Goal: Navigation & Orientation: Find specific page/section

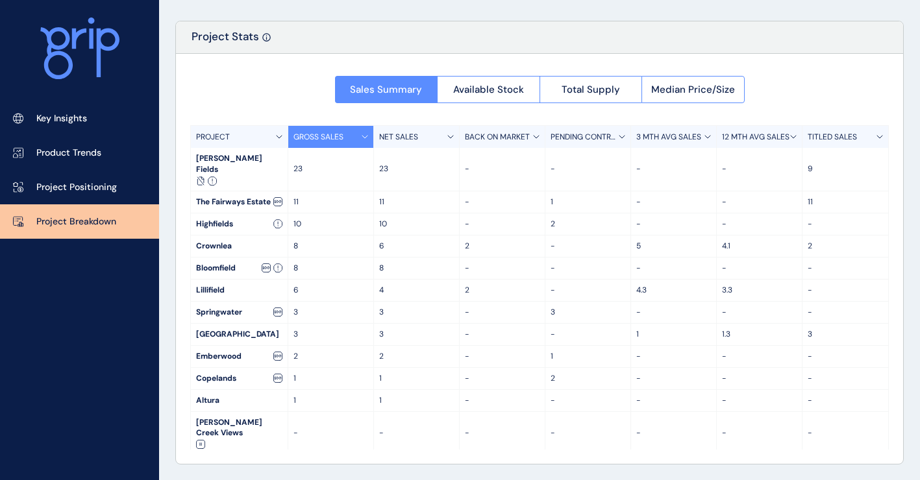
scroll to position [66, 0]
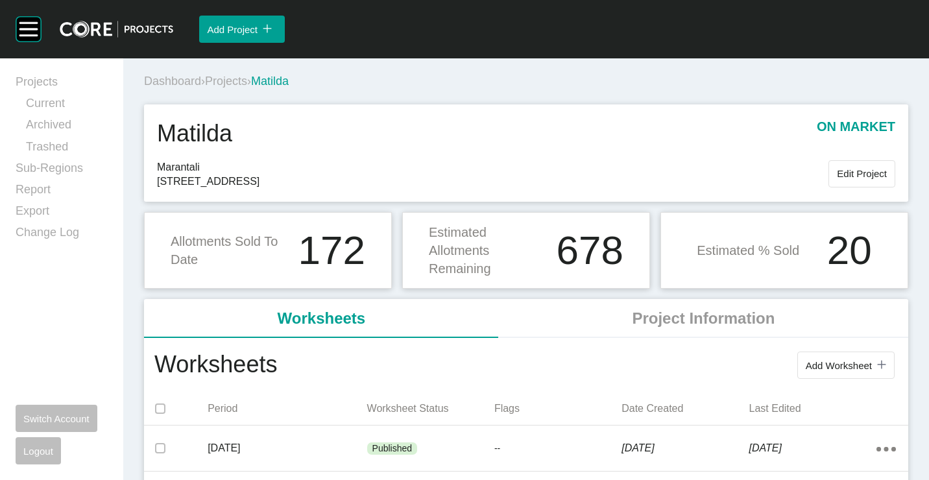
click at [236, 77] on span "Projects" at bounding box center [226, 81] width 42 height 13
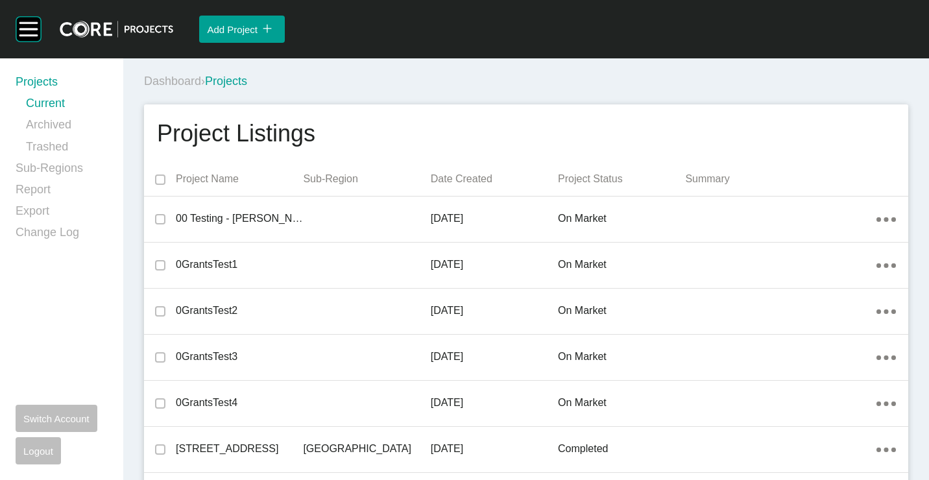
scroll to position [12928, 0]
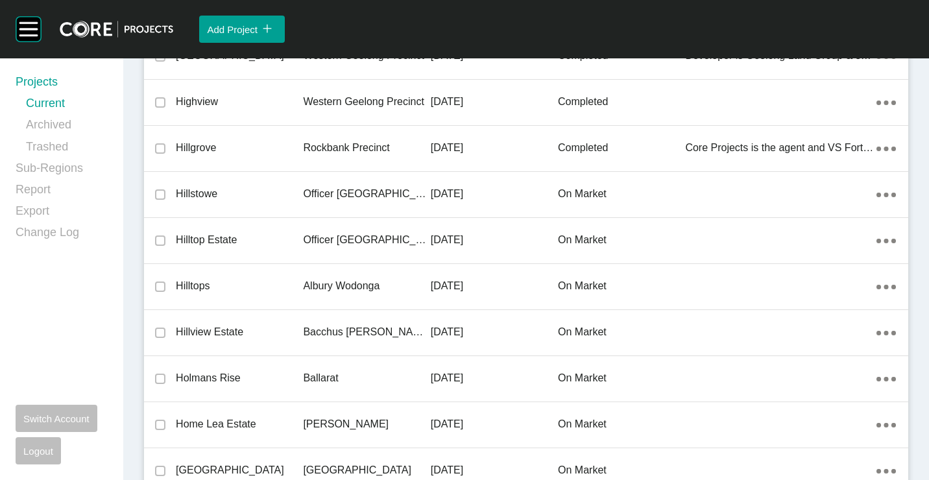
drag, startPoint x: 262, startPoint y: 271, endPoint x: 423, endPoint y: 239, distance: 164.1
click at [262, 271] on div "Hilltops" at bounding box center [239, 286] width 127 height 40
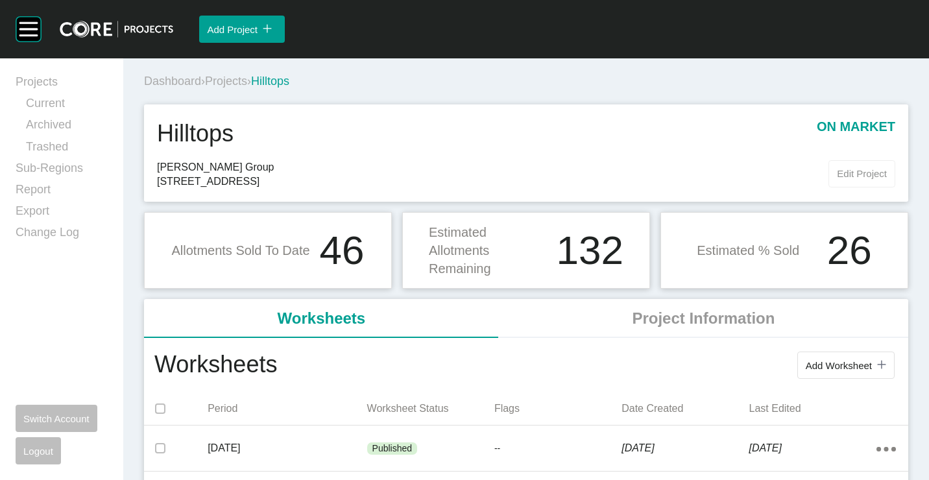
click at [847, 173] on span "Edit Project" at bounding box center [862, 173] width 50 height 11
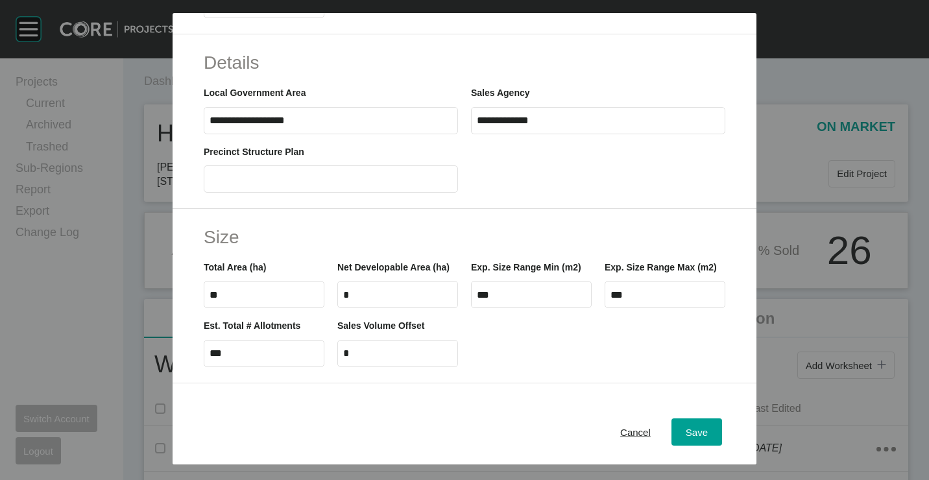
scroll to position [454, 0]
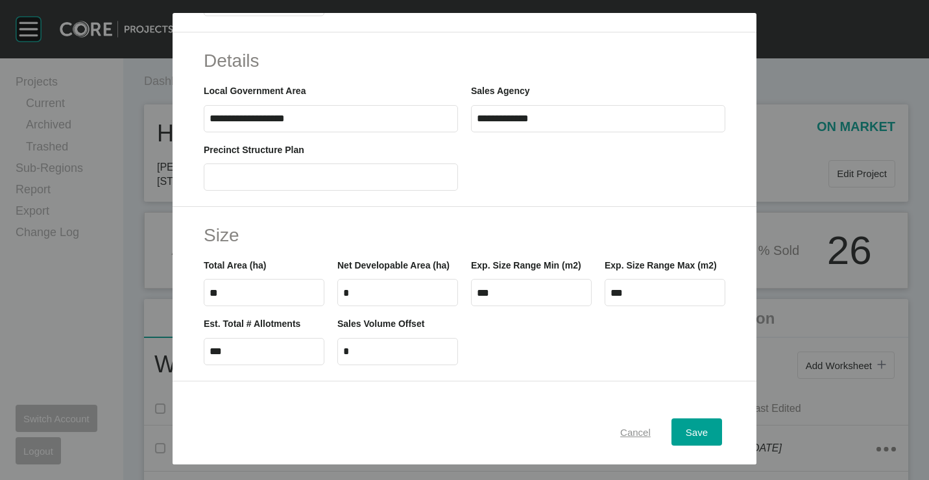
click at [633, 432] on span "Cancel" at bounding box center [635, 431] width 31 height 11
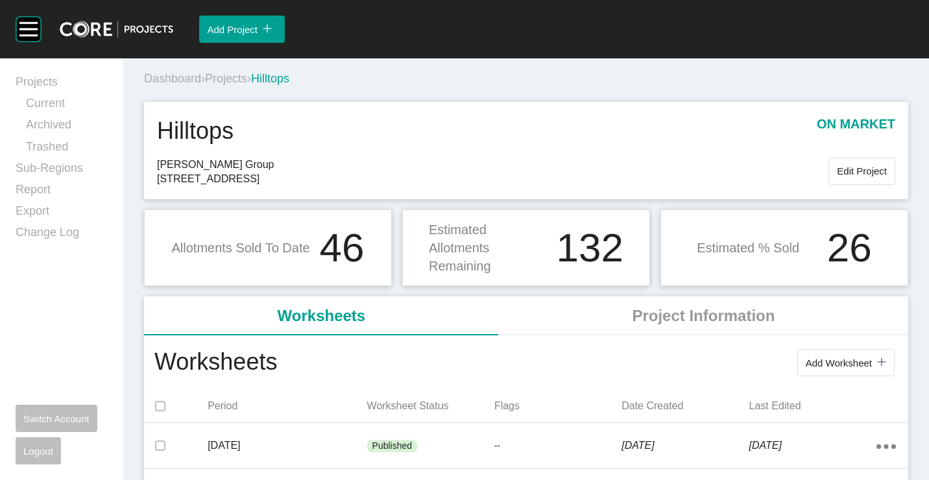
scroll to position [0, 0]
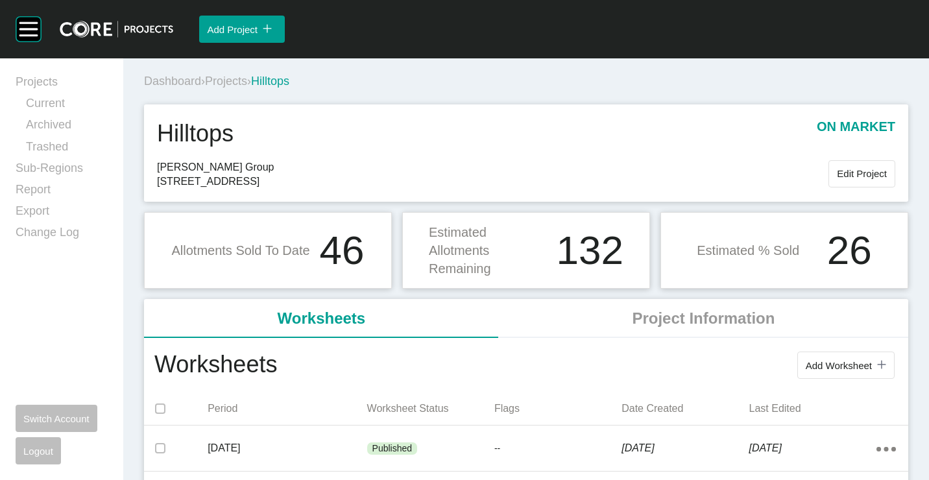
click at [233, 84] on span "Projects" at bounding box center [226, 81] width 42 height 13
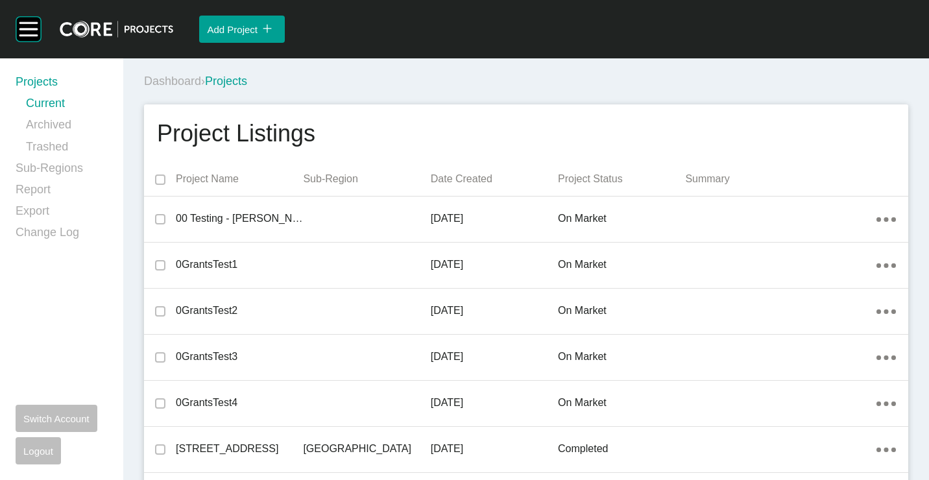
scroll to position [30347, 0]
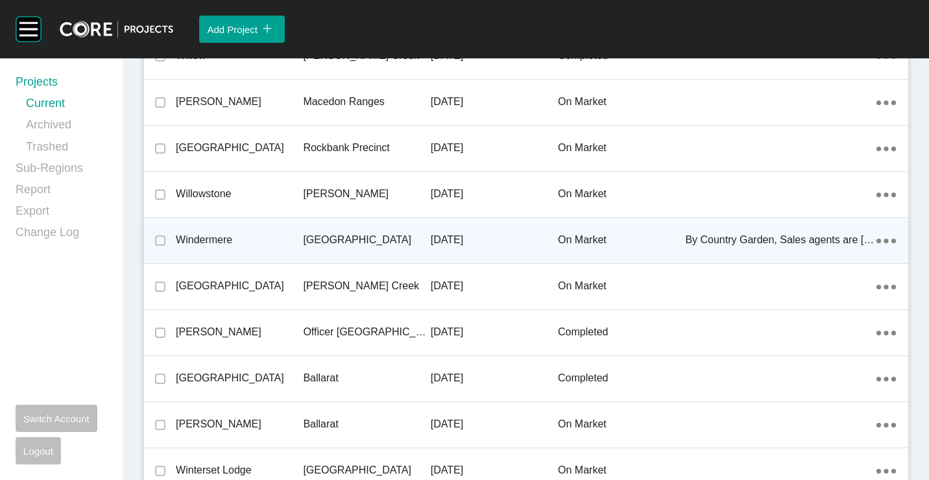
click at [437, 237] on p "29 July 2019" at bounding box center [494, 240] width 127 height 14
